Goal: Information Seeking & Learning: Learn about a topic

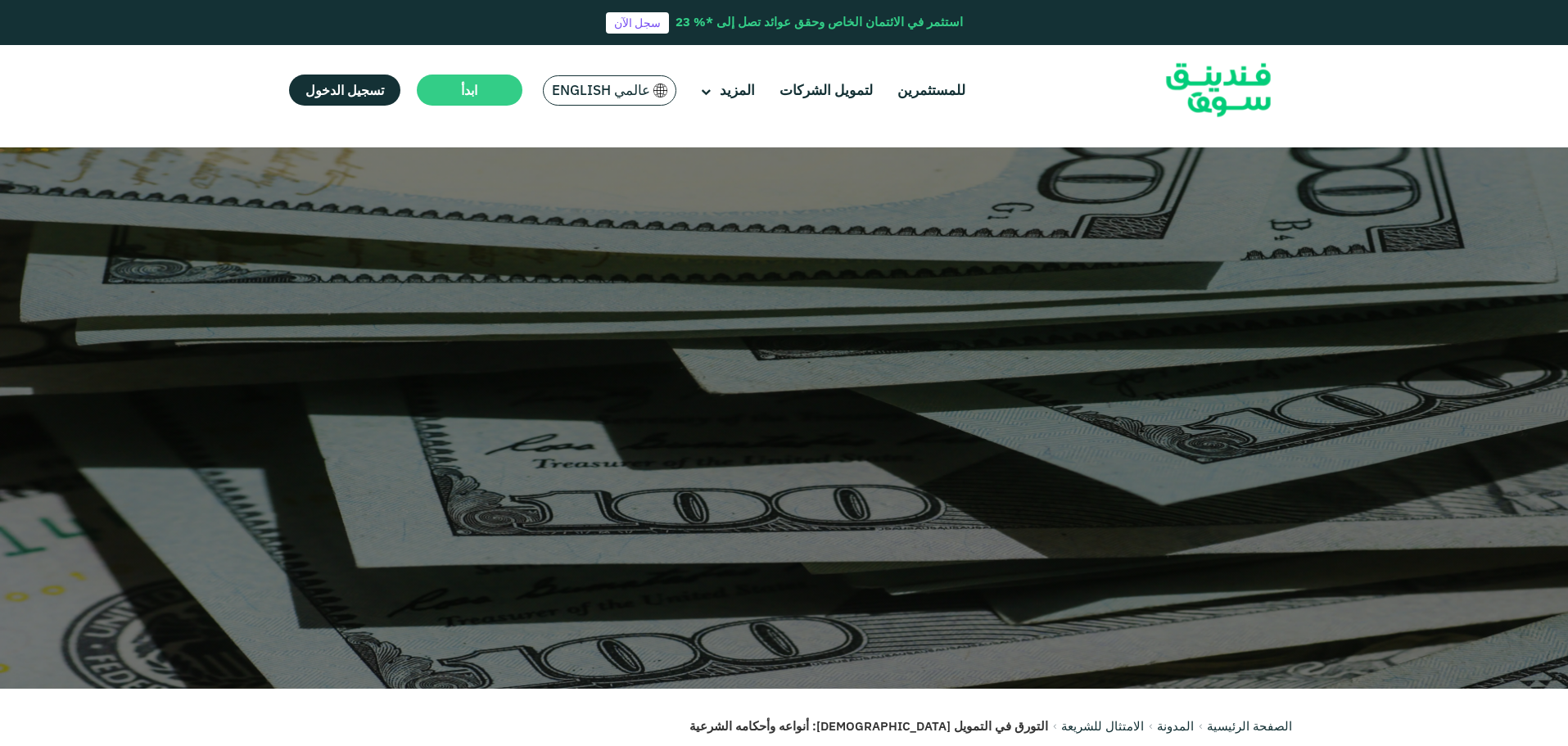
scroll to position [2449, 0]
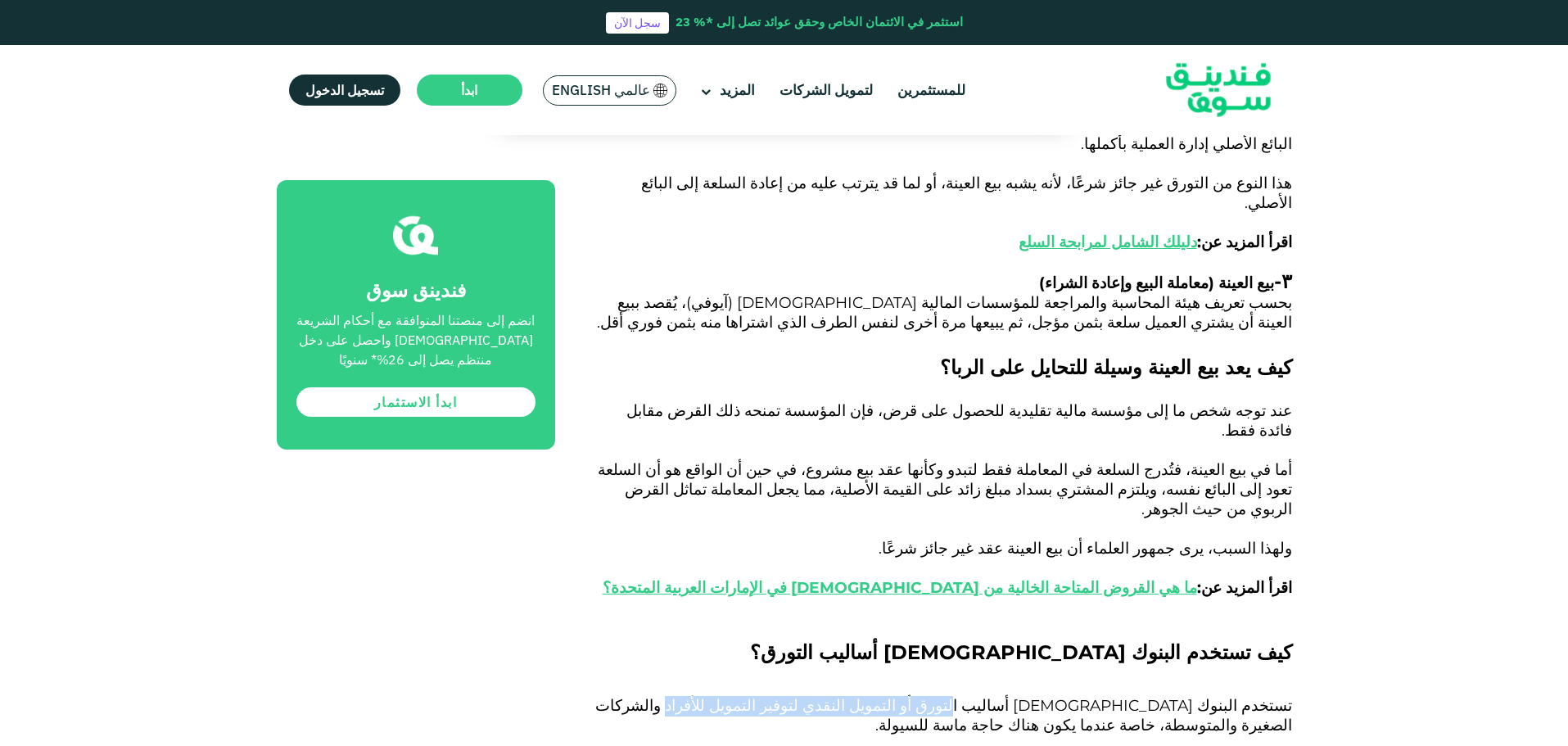
drag, startPoint x: 1083, startPoint y: 436, endPoint x: 861, endPoint y: 437, distance: 222.0
click at [861, 696] on span "تستخدم البنوك الإسلامية أساليب التورق أو التمويل النقدي لتوفير التمويل للأفراد …" at bounding box center [943, 715] width 697 height 39
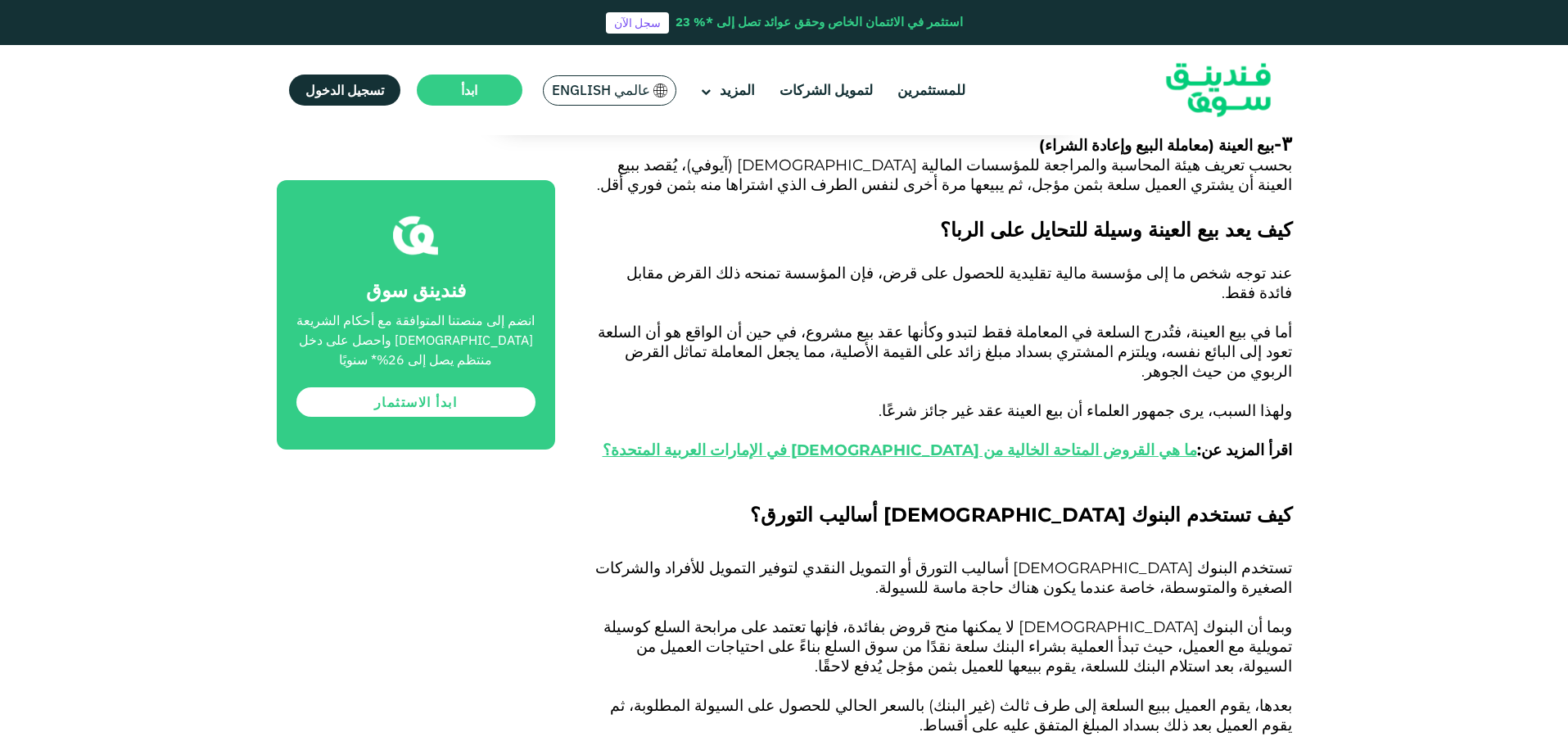
scroll to position [2613, 0]
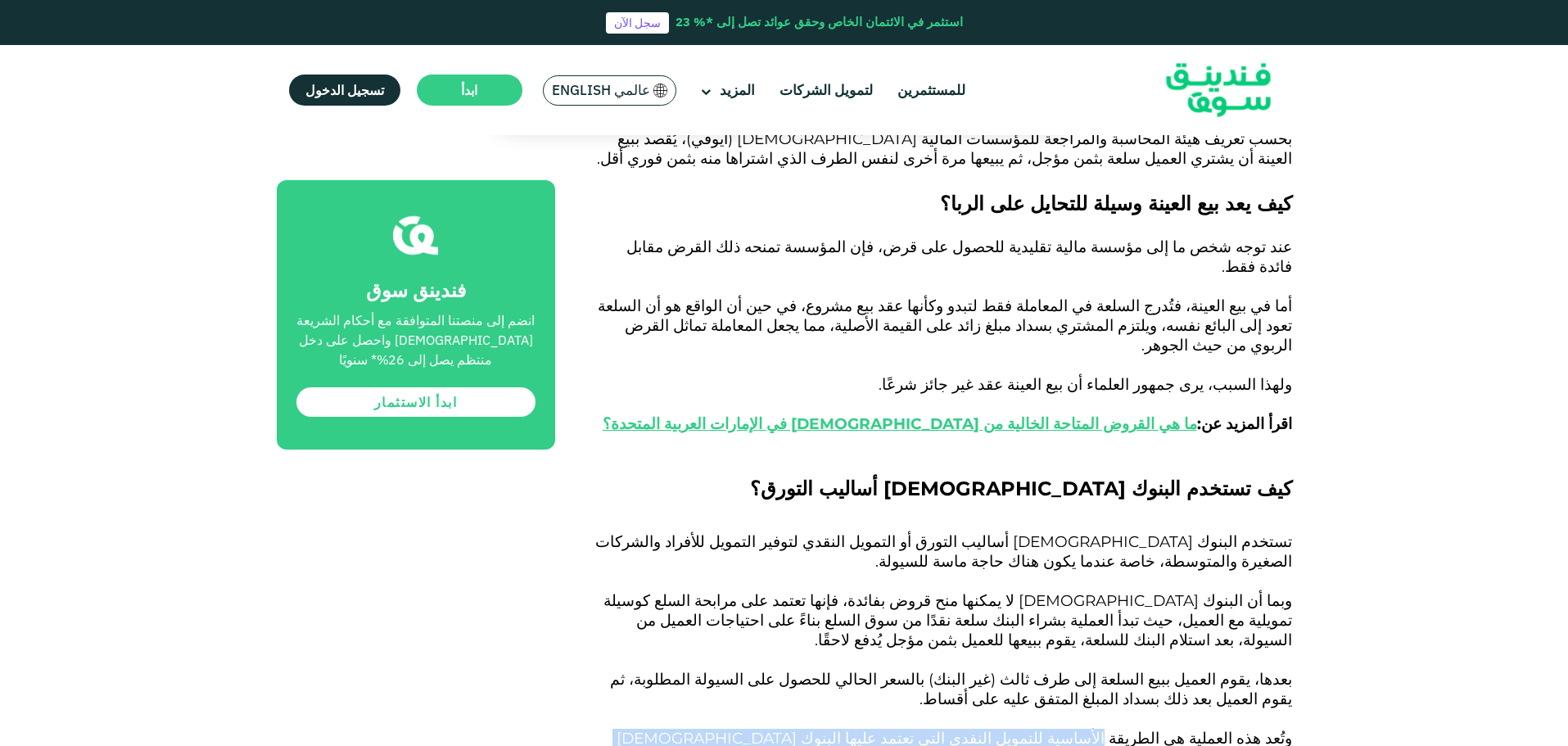
drag, startPoint x: 1150, startPoint y: 445, endPoint x: 690, endPoint y: 451, distance: 460.0
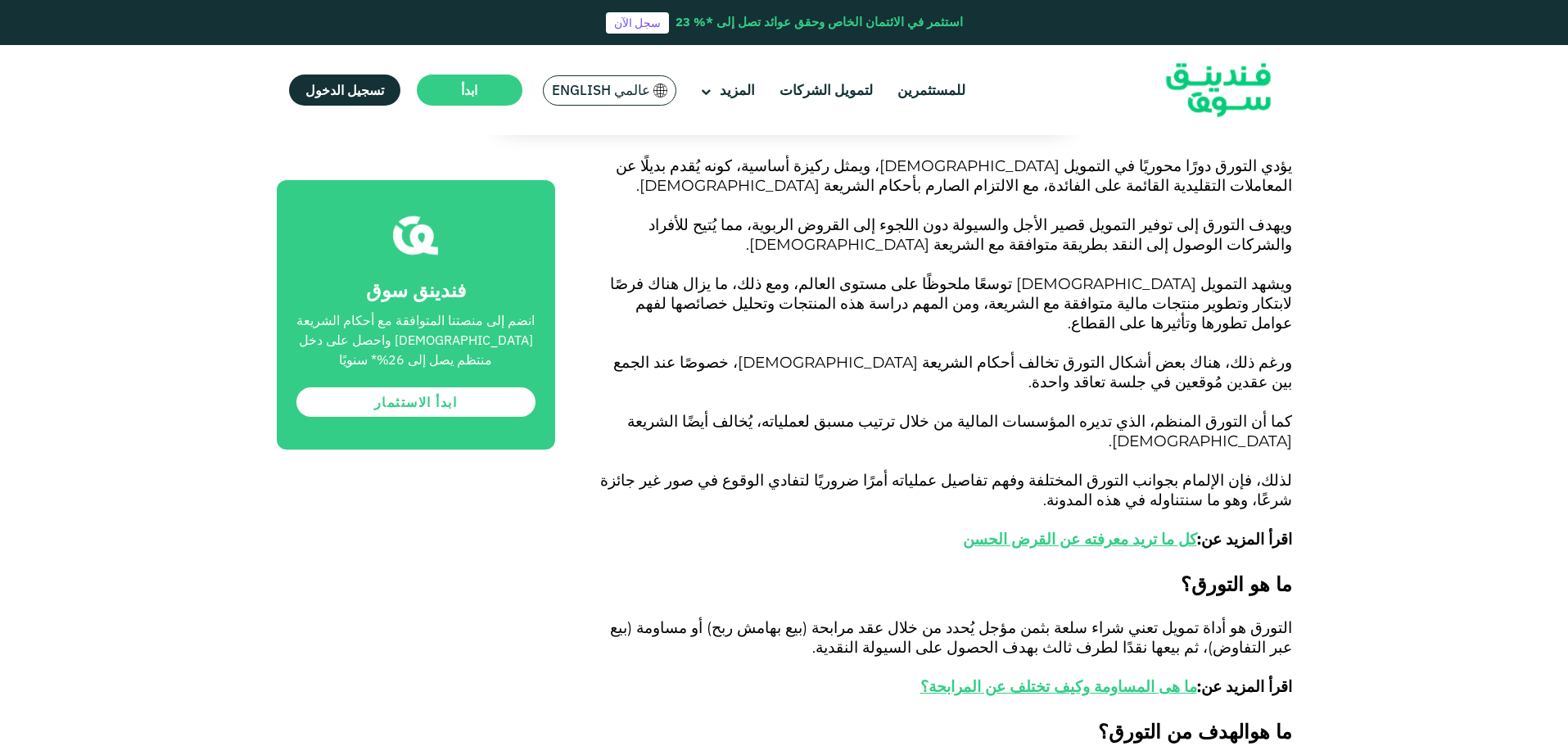
scroll to position [893, 0]
click at [1121, 530] on link "كل ما تريد معرفته عن القرض الحسن" at bounding box center [1080, 540] width 234 height 19
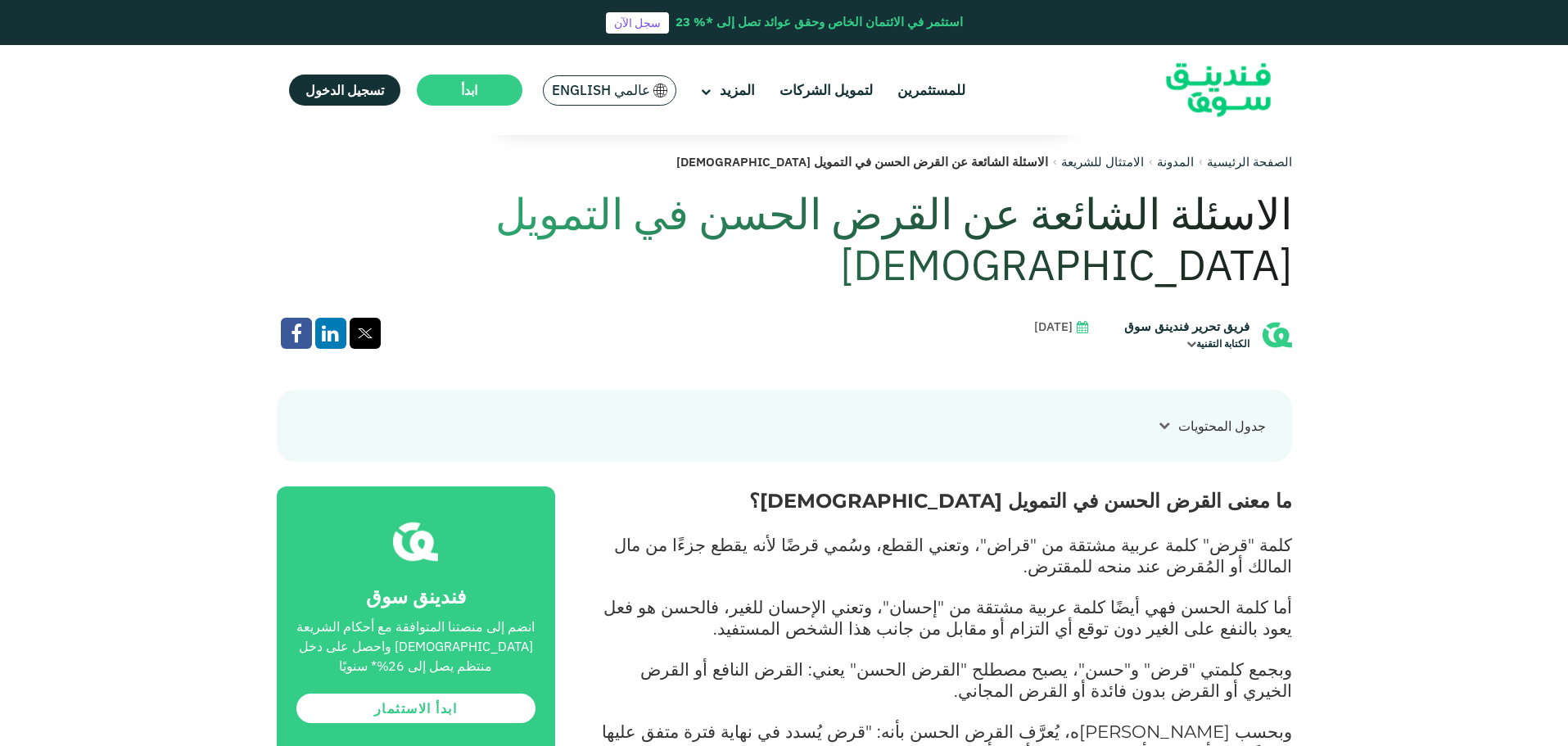
scroll to position [574, 0]
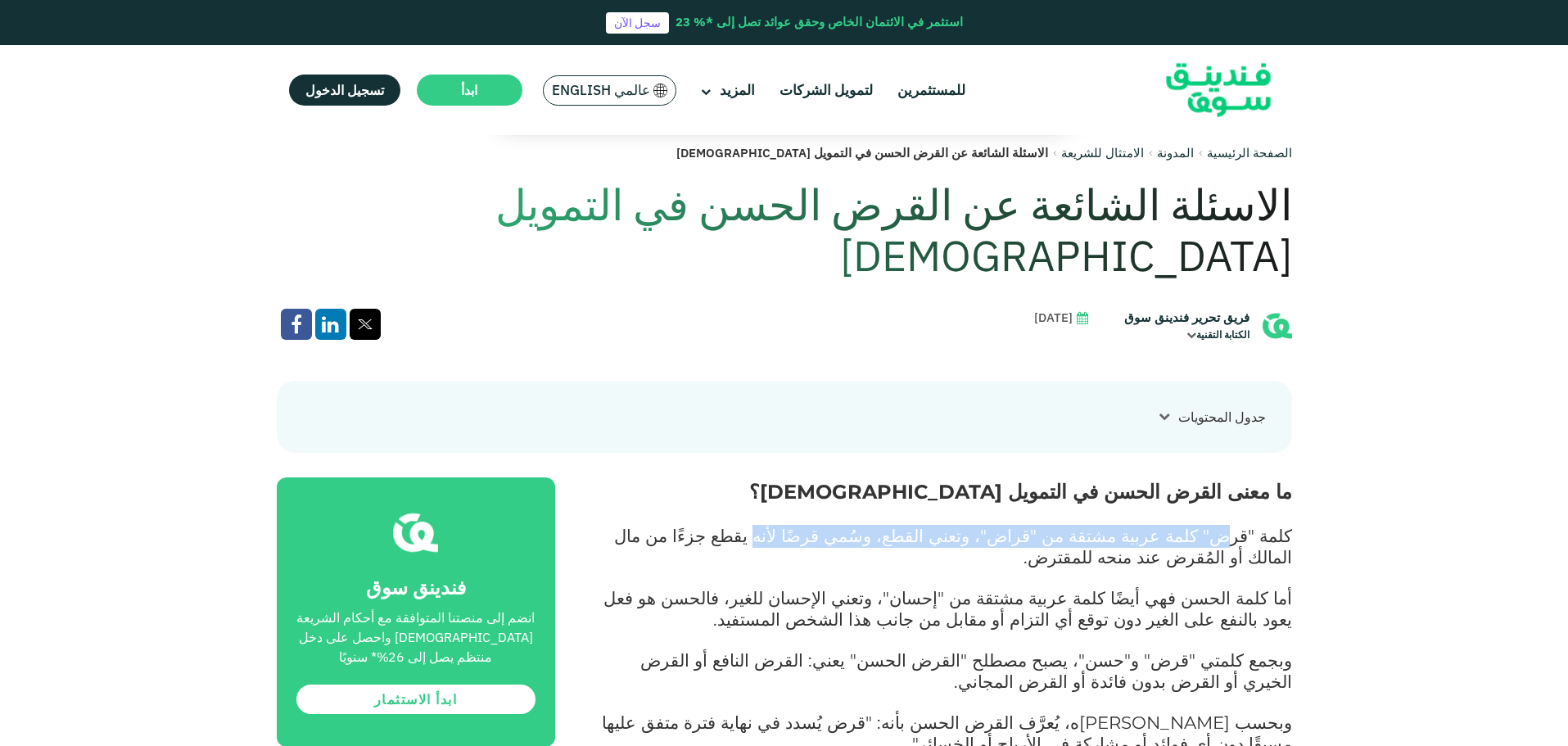
drag, startPoint x: 1241, startPoint y: 492, endPoint x: 857, endPoint y: 488, distance: 384.0
click at [857, 525] on span "كلمة "قرض" كلمة عربية مشتقة من "قراض"، وتعني القطع، وسُمي قرضًا لأنه يقطع جزءًا…" at bounding box center [953, 546] width 678 height 43
click at [774, 525] on span "كلمة "قرض" كلمة عربية مشتقة من "قراض"، وتعني القطع، وسُمي قرضًا لأنه يقطع جزءًا…" at bounding box center [953, 546] width 678 height 43
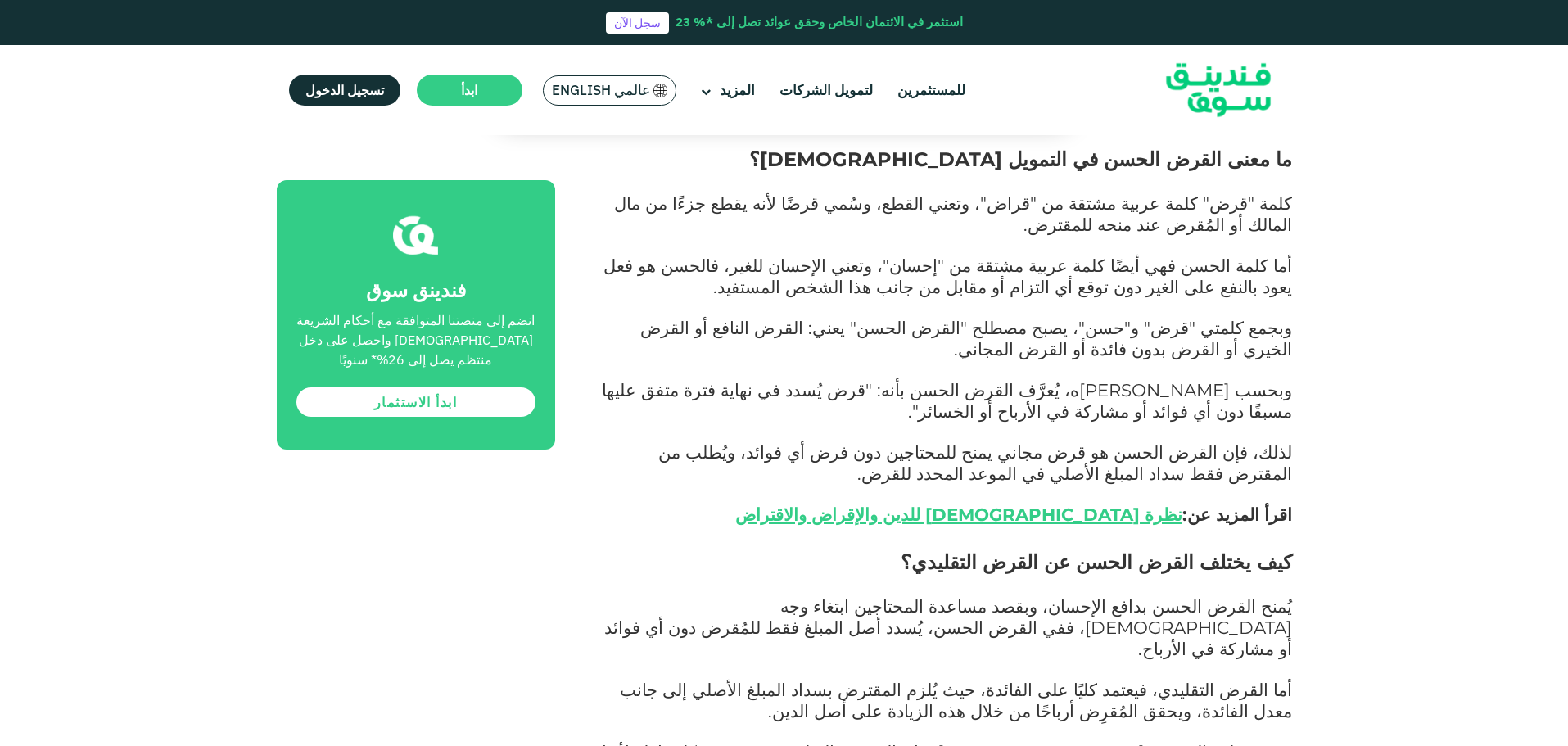
scroll to position [983, 0]
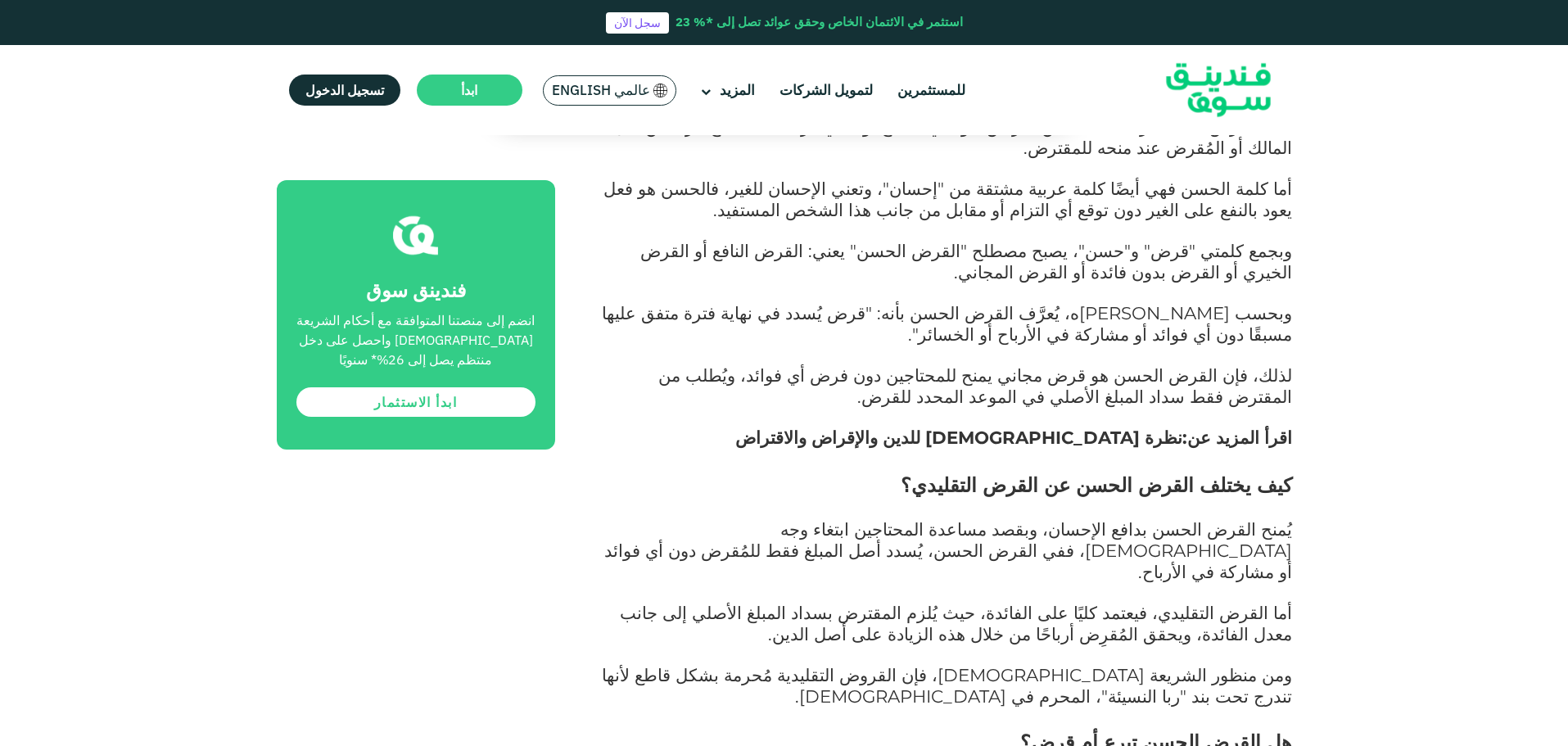
click at [1038, 427] on strong "نظرة [DEMOGRAPHIC_DATA] للدين والإقراض والاقتراض" at bounding box center [958, 437] width 447 height 21
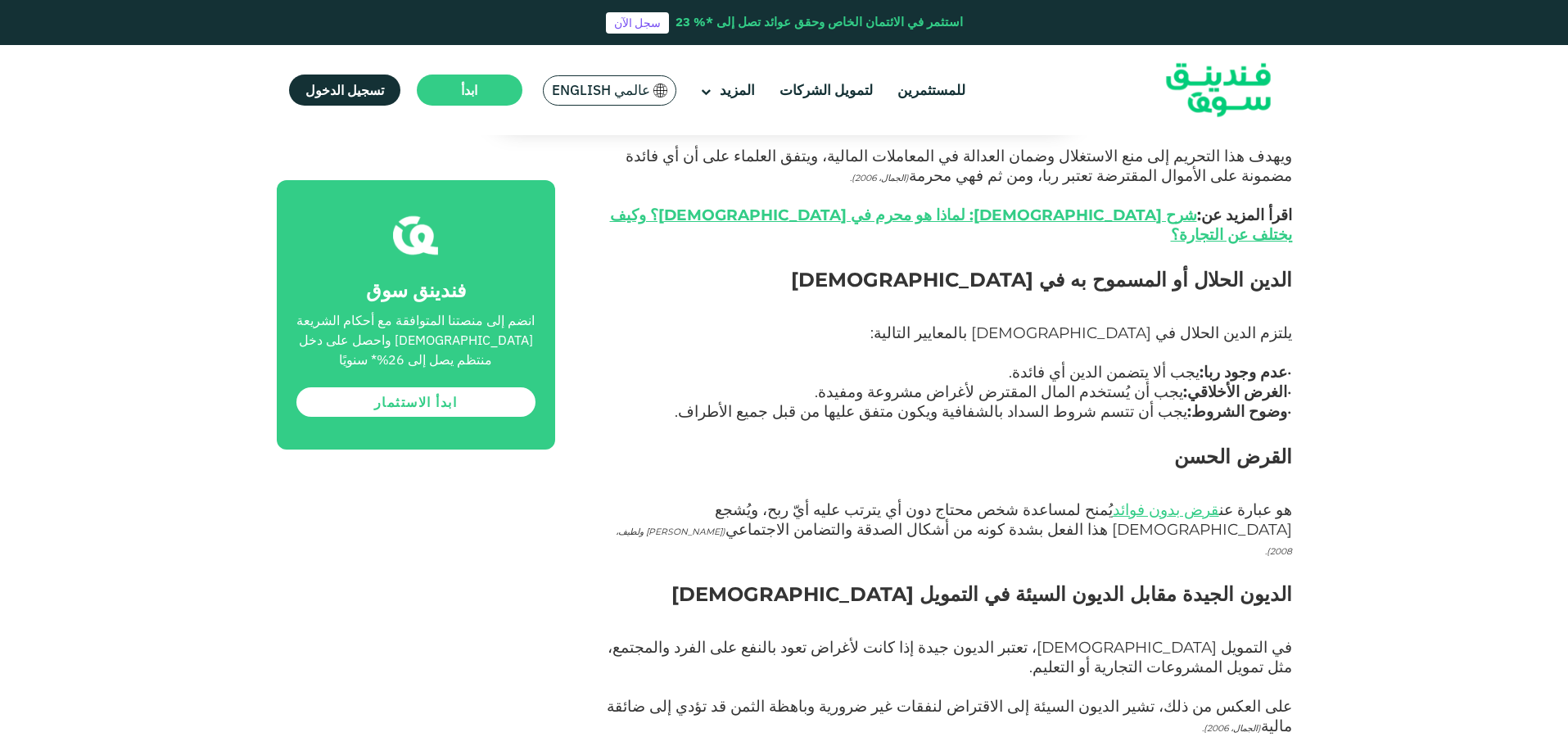
scroll to position [2212, 0]
